Goal: Task Accomplishment & Management: Use online tool/utility

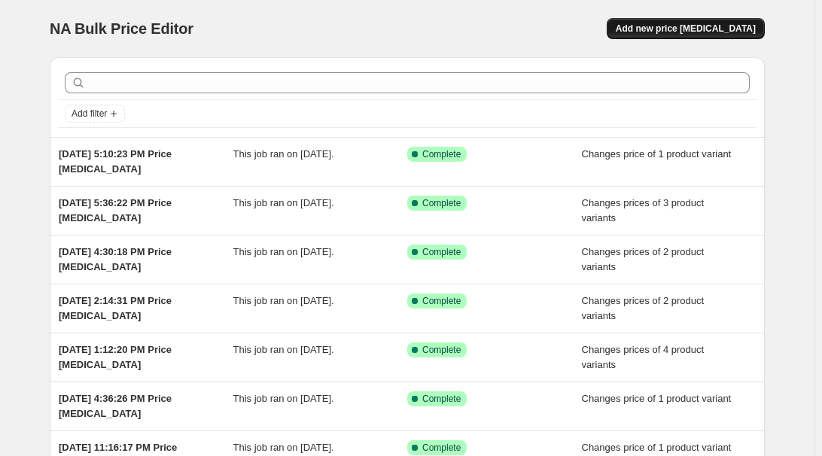
click at [686, 23] on span "Add new price [MEDICAL_DATA]" at bounding box center [686, 29] width 140 height 12
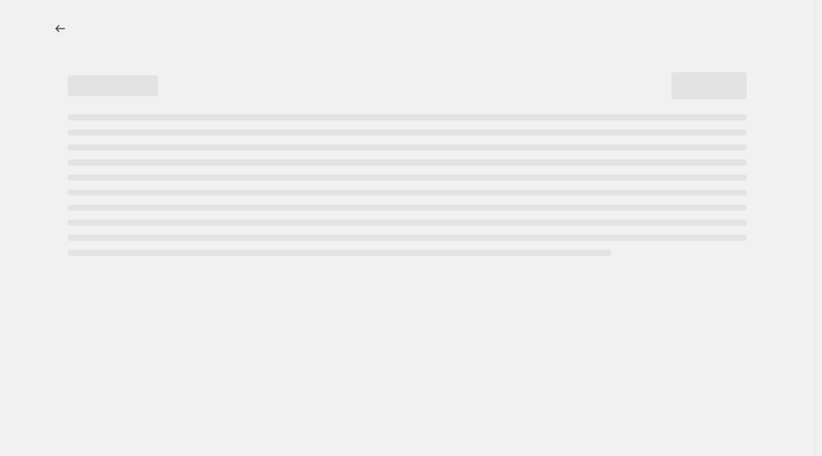
select select "percentage"
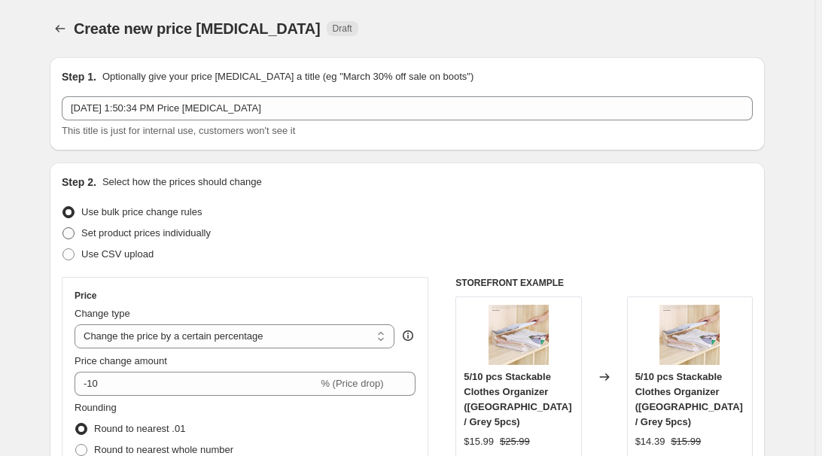
click at [129, 235] on span "Set product prices individually" at bounding box center [145, 232] width 129 height 11
click at [63, 228] on input "Set product prices individually" at bounding box center [62, 227] width 1 height 1
radio input "true"
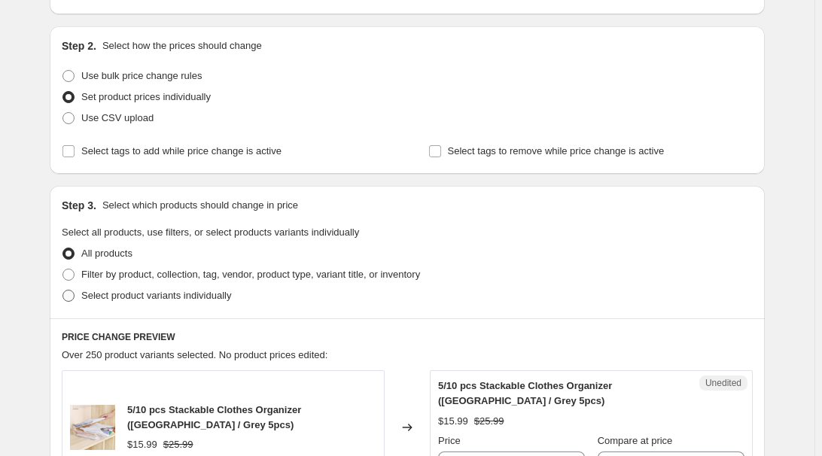
click at [136, 294] on span "Select product variants individually" at bounding box center [156, 295] width 150 height 11
click at [63, 291] on input "Select product variants individually" at bounding box center [62, 290] width 1 height 1
radio input "true"
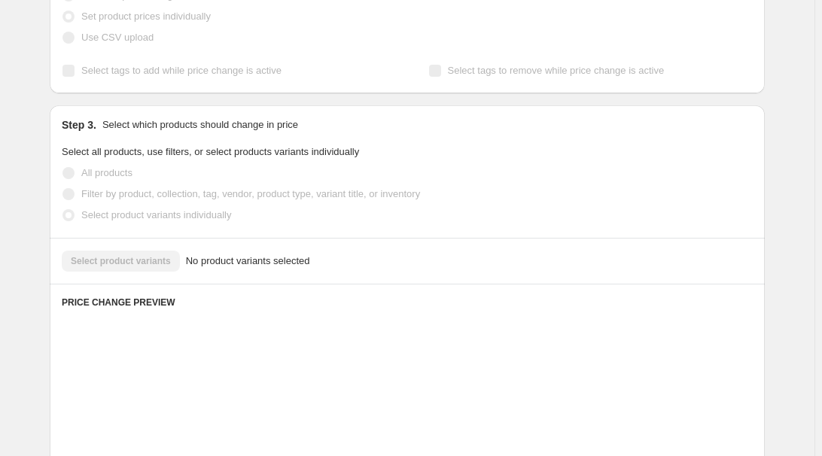
scroll to position [273, 0]
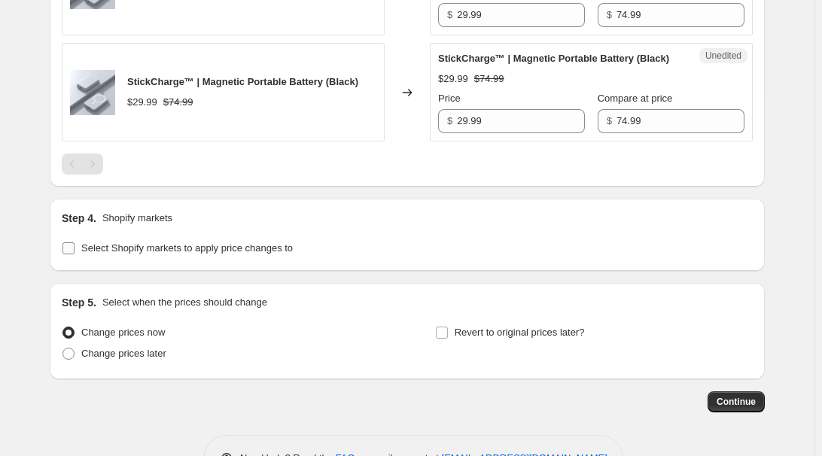
click at [172, 256] on span "Select Shopify markets to apply price changes to" at bounding box center [187, 248] width 212 height 15
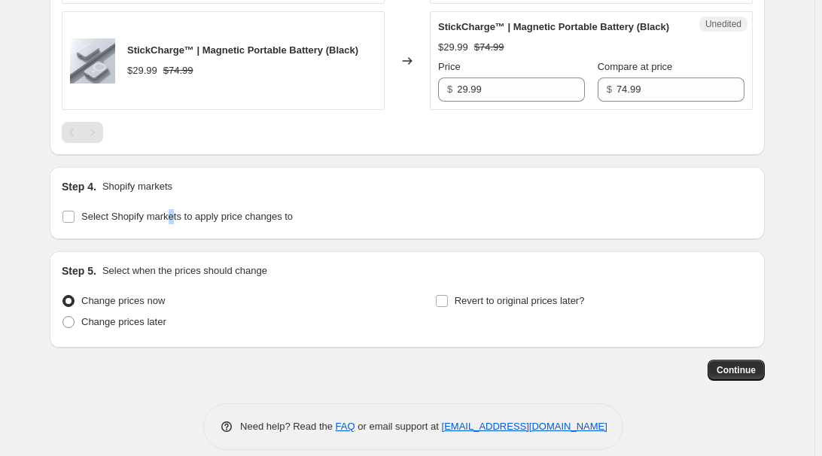
scroll to position [692, 0]
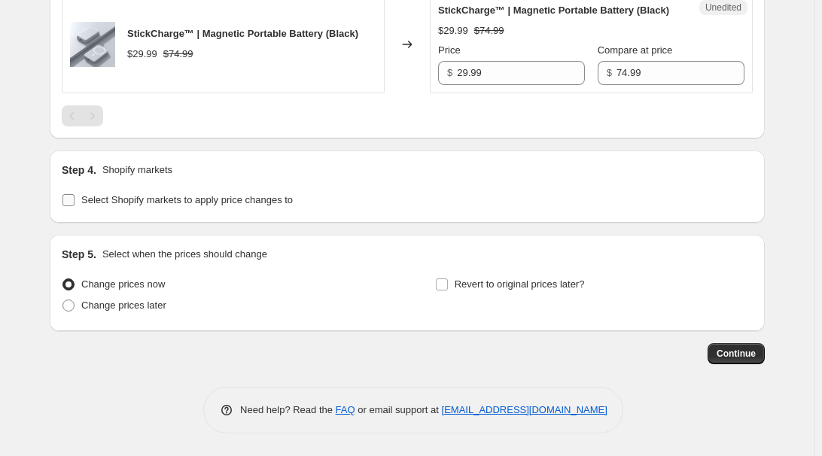
click at [115, 195] on span "Select Shopify markets to apply price changes to" at bounding box center [187, 199] width 212 height 11
click at [75, 195] on input "Select Shopify markets to apply price changes to" at bounding box center [68, 200] width 12 height 12
checkbox input "true"
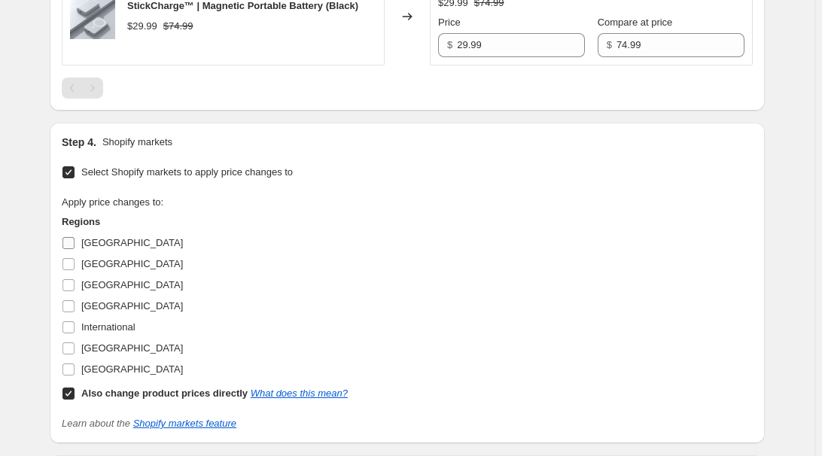
click at [90, 248] on span "[GEOGRAPHIC_DATA]" at bounding box center [132, 242] width 102 height 11
click at [75, 249] on input "[GEOGRAPHIC_DATA]" at bounding box center [68, 243] width 12 height 12
checkbox input "true"
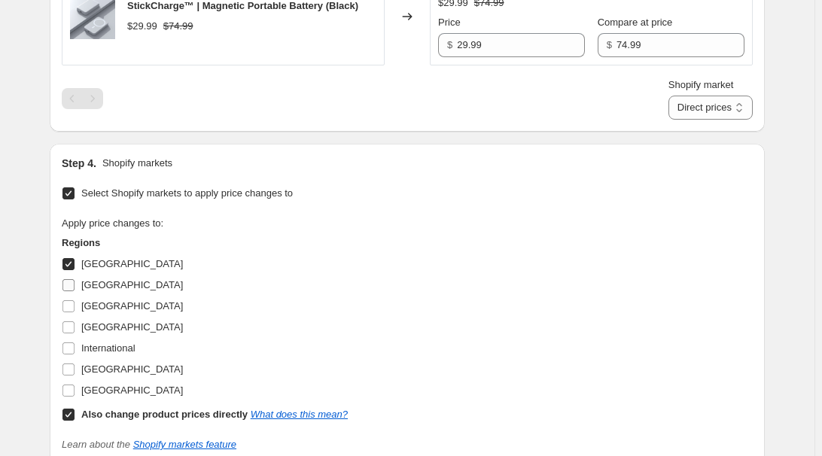
click at [92, 291] on span "[GEOGRAPHIC_DATA]" at bounding box center [132, 284] width 102 height 11
click at [75, 291] on input "[GEOGRAPHIC_DATA]" at bounding box center [68, 285] width 12 height 12
click at [102, 291] on span "[GEOGRAPHIC_DATA]" at bounding box center [132, 284] width 102 height 11
click at [75, 291] on input "[GEOGRAPHIC_DATA]" at bounding box center [68, 285] width 12 height 12
checkbox input "false"
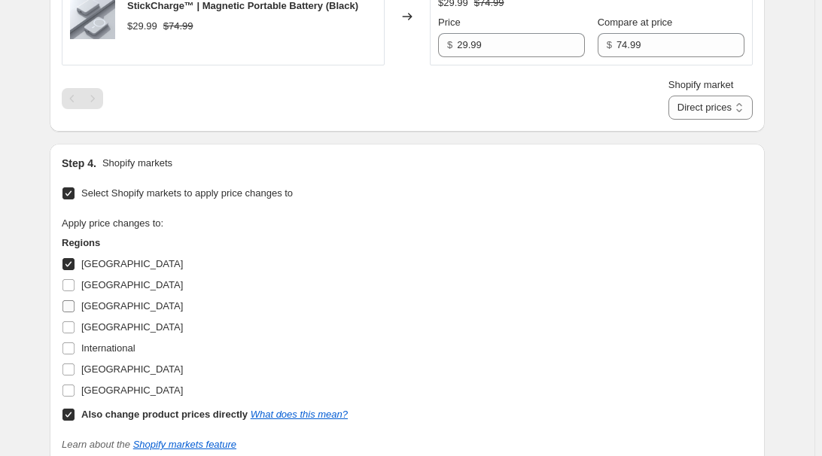
click at [86, 312] on span "[GEOGRAPHIC_DATA]" at bounding box center [132, 305] width 102 height 11
click at [75, 312] on input "[GEOGRAPHIC_DATA]" at bounding box center [68, 306] width 12 height 12
checkbox input "true"
click at [103, 333] on span "[GEOGRAPHIC_DATA]" at bounding box center [132, 326] width 102 height 11
click at [75, 333] on input "[GEOGRAPHIC_DATA]" at bounding box center [68, 327] width 12 height 12
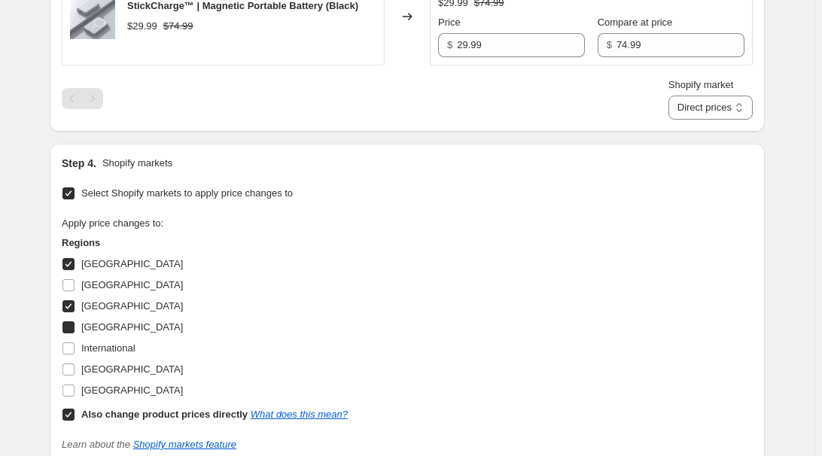
checkbox input "true"
click at [114, 375] on span "[GEOGRAPHIC_DATA]" at bounding box center [132, 369] width 102 height 11
click at [75, 376] on input "[GEOGRAPHIC_DATA]" at bounding box center [68, 370] width 12 height 12
checkbox input "true"
click at [107, 420] on b "Also change product prices directly" at bounding box center [164, 414] width 166 height 11
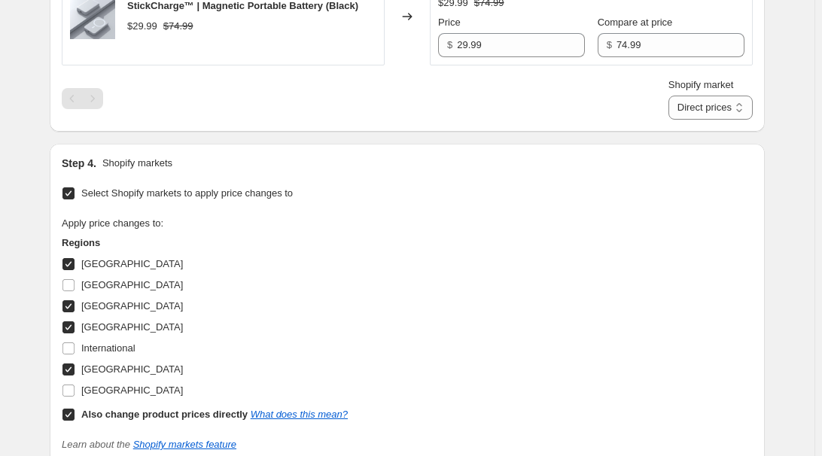
click at [75, 421] on input "Also change product prices directly What does this mean?" at bounding box center [68, 415] width 12 height 12
checkbox input "false"
click at [640, 279] on div "Apply price changes to: Regions [GEOGRAPHIC_DATA] [GEOGRAPHIC_DATA] [GEOGRAPHIC…" at bounding box center [407, 320] width 691 height 209
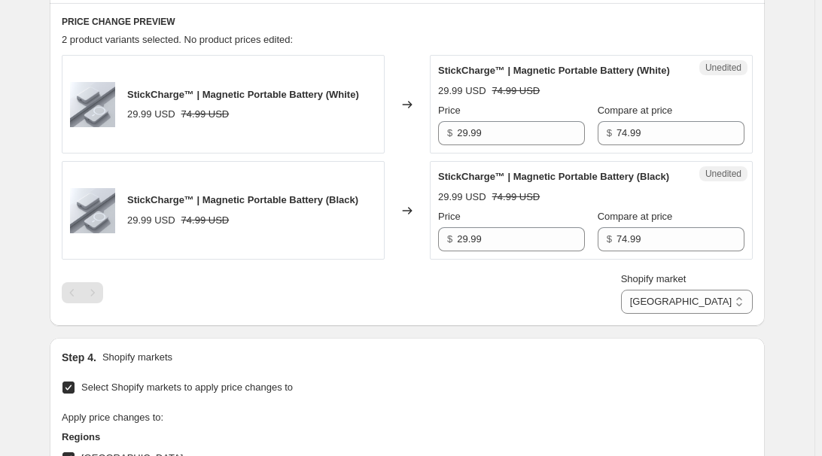
scroll to position [486, 0]
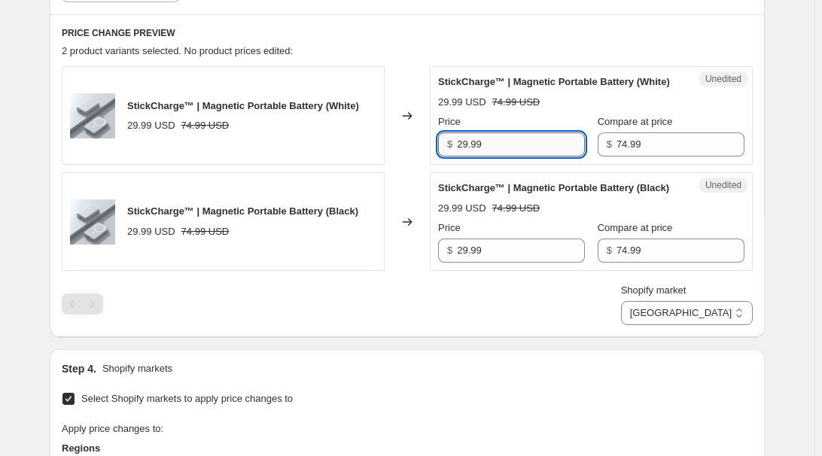
click at [507, 150] on input "29.99" at bounding box center [521, 144] width 128 height 24
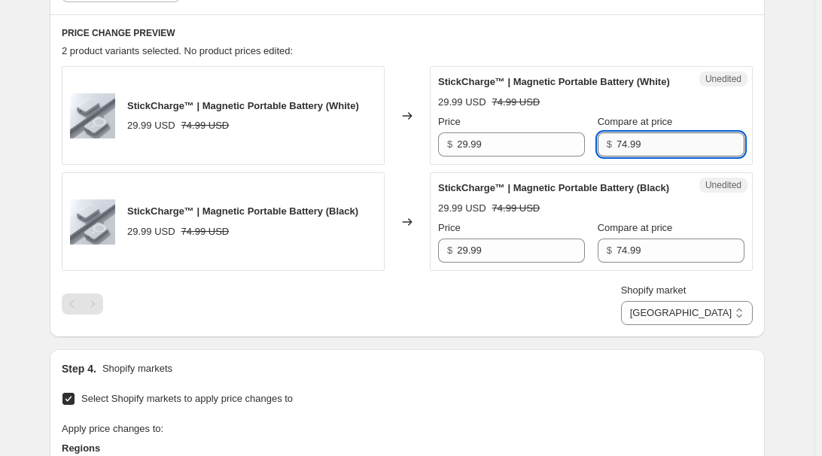
click at [675, 157] on input "74.99" at bounding box center [681, 144] width 128 height 24
click at [470, 263] on div "Price $ 29.99" at bounding box center [511, 242] width 147 height 42
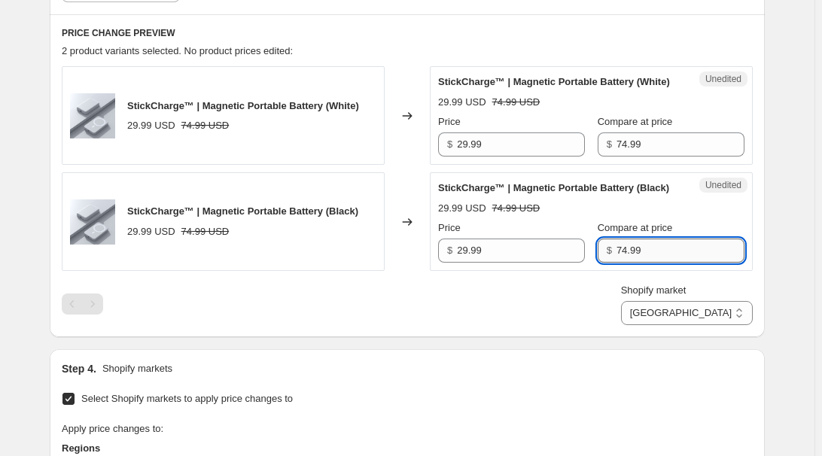
click at [664, 263] on input "74.99" at bounding box center [681, 251] width 128 height 24
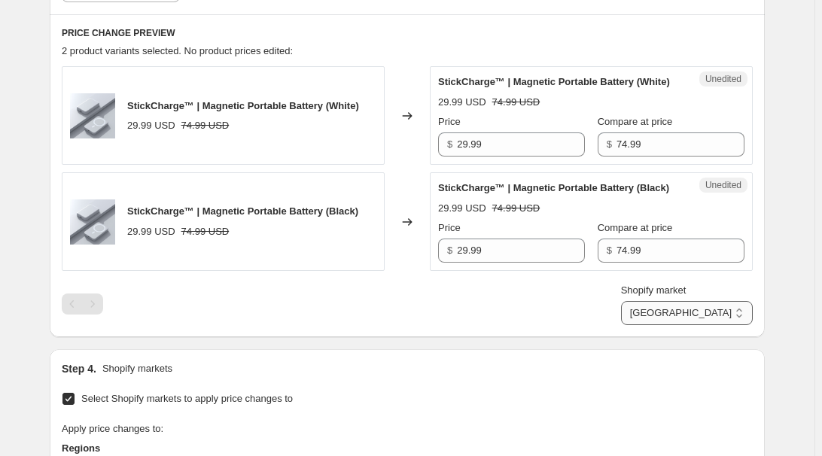
drag, startPoint x: 700, startPoint y: 333, endPoint x: 719, endPoint y: 339, distance: 20.0
click at [702, 325] on select "[GEOGRAPHIC_DATA] [GEOGRAPHIC_DATA] [GEOGRAPHIC_DATA] [GEOGRAPHIC_DATA]" at bounding box center [687, 313] width 132 height 24
click at [690, 325] on select "[GEOGRAPHIC_DATA] [GEOGRAPHIC_DATA] [GEOGRAPHIC_DATA] [GEOGRAPHIC_DATA]" at bounding box center [687, 313] width 132 height 24
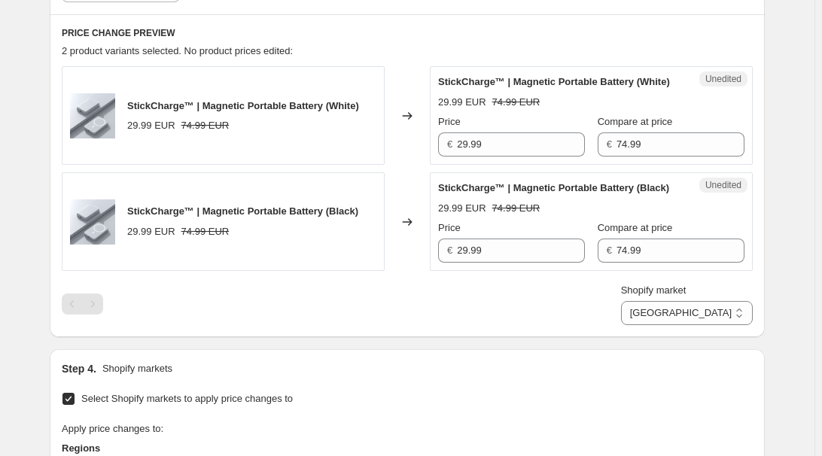
scroll to position [555, 0]
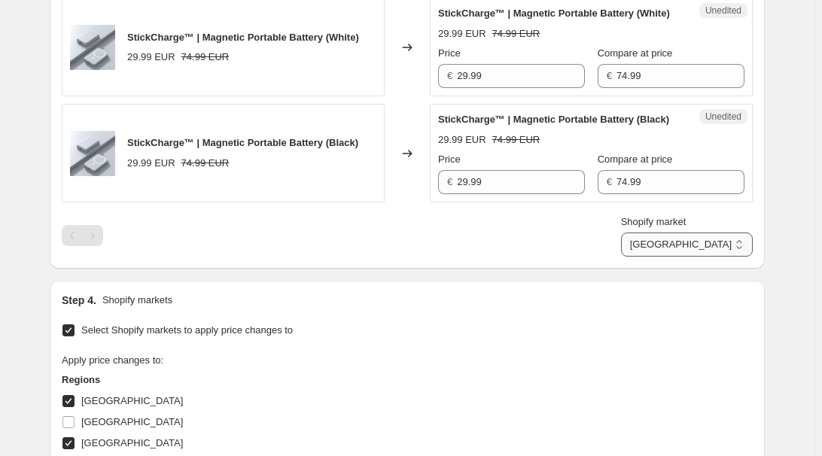
click at [732, 257] on select "[GEOGRAPHIC_DATA] [GEOGRAPHIC_DATA] [GEOGRAPHIC_DATA] [GEOGRAPHIC_DATA]" at bounding box center [687, 245] width 132 height 24
click at [687, 257] on select "[GEOGRAPHIC_DATA] [GEOGRAPHIC_DATA] [GEOGRAPHIC_DATA] [GEOGRAPHIC_DATA]" at bounding box center [687, 245] width 132 height 24
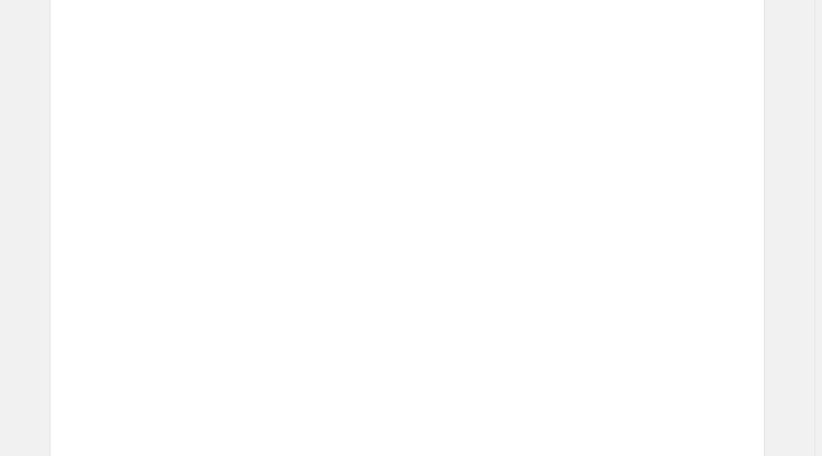
click at [610, 334] on div "Placeholder" at bounding box center [586, 331] width 196 height 15
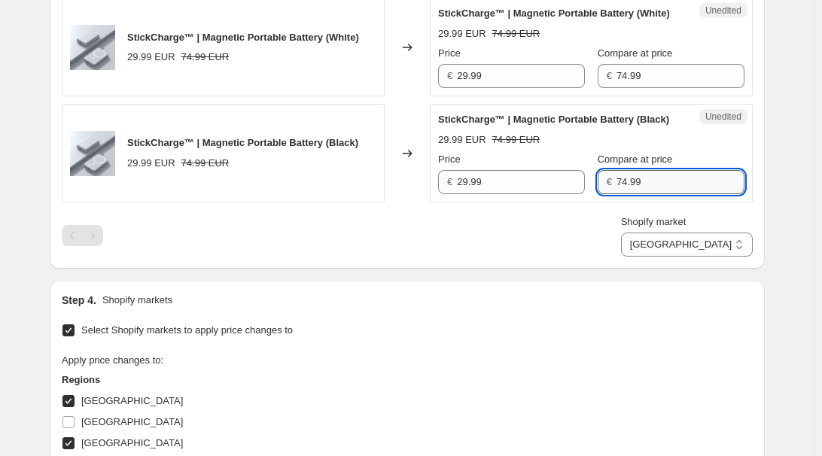
click at [641, 194] on input "74.99" at bounding box center [681, 182] width 128 height 24
click at [717, 257] on select "[GEOGRAPHIC_DATA] [GEOGRAPHIC_DATA] [GEOGRAPHIC_DATA] [GEOGRAPHIC_DATA]" at bounding box center [687, 245] width 132 height 24
select select "7501644017"
click at [655, 257] on select "[GEOGRAPHIC_DATA] [GEOGRAPHIC_DATA] [GEOGRAPHIC_DATA] [GEOGRAPHIC_DATA]" at bounding box center [687, 245] width 132 height 24
drag, startPoint x: 635, startPoint y: 264, endPoint x: 519, endPoint y: 52, distance: 241.5
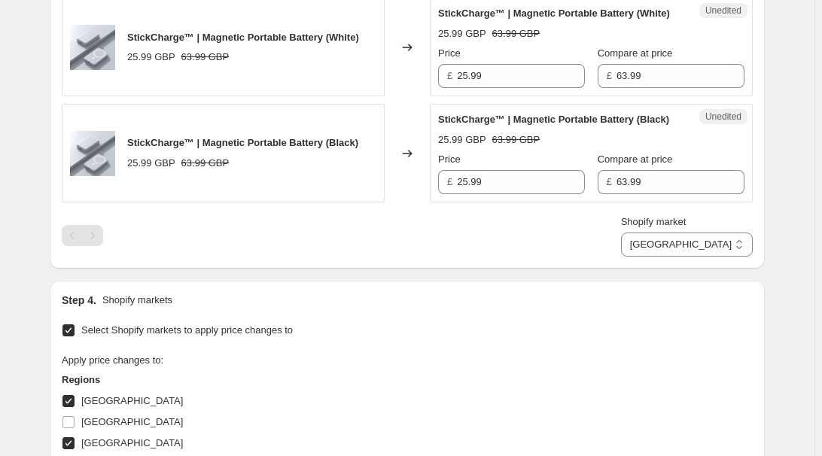
click at [635, 257] on div "Shopify market [GEOGRAPHIC_DATA] [GEOGRAPHIC_DATA] [GEOGRAPHIC_DATA] [GEOGRAPHI…" at bounding box center [407, 236] width 691 height 42
